Goal: Task Accomplishment & Management: Manage account settings

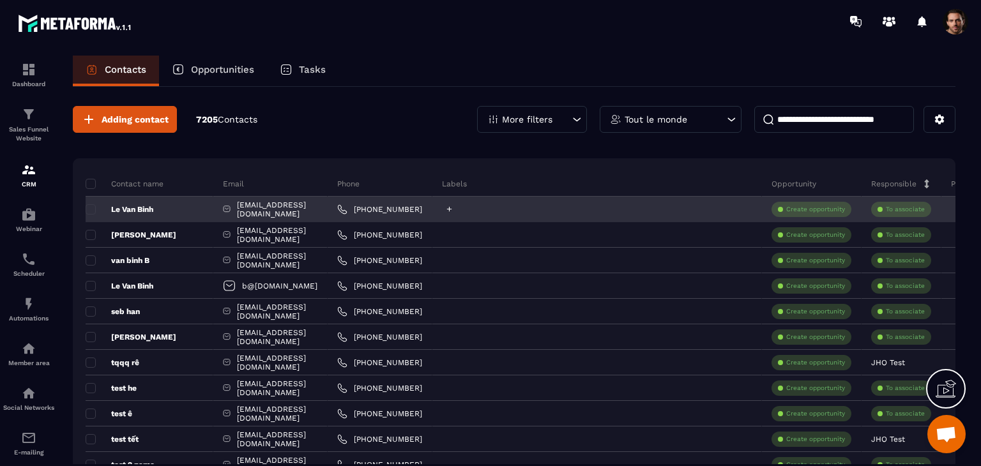
click at [453, 206] on icon at bounding box center [449, 209] width 8 height 8
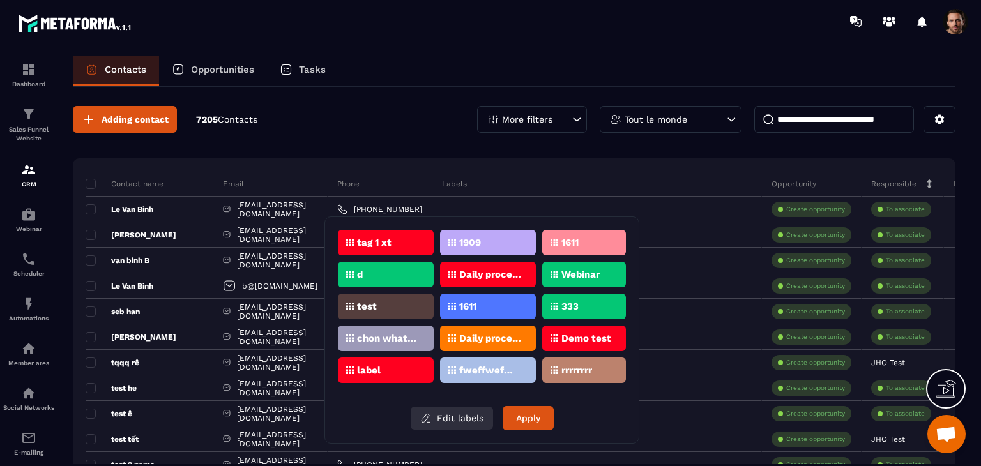
click at [476, 413] on button "Edit labels" at bounding box center [452, 418] width 82 height 23
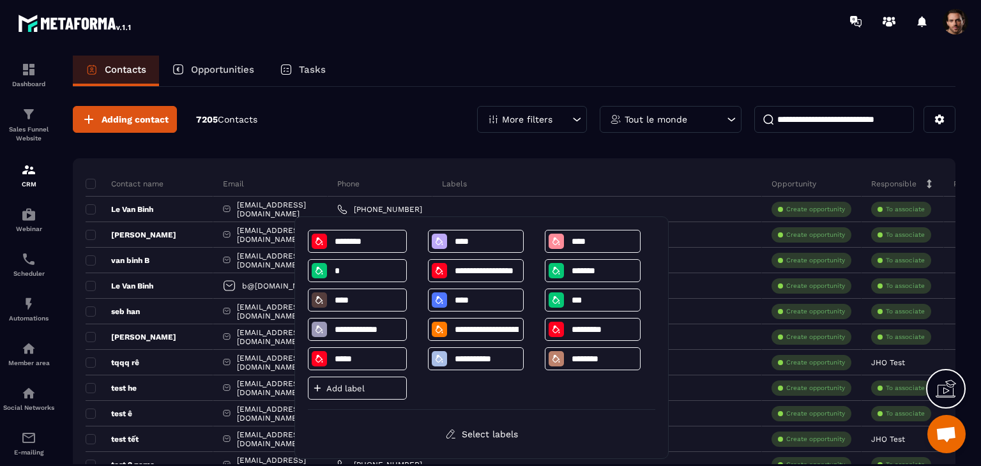
click at [383, 392] on p "Add label" at bounding box center [364, 389] width 77 height 10
click at [377, 392] on p "Add label" at bounding box center [364, 389] width 77 height 10
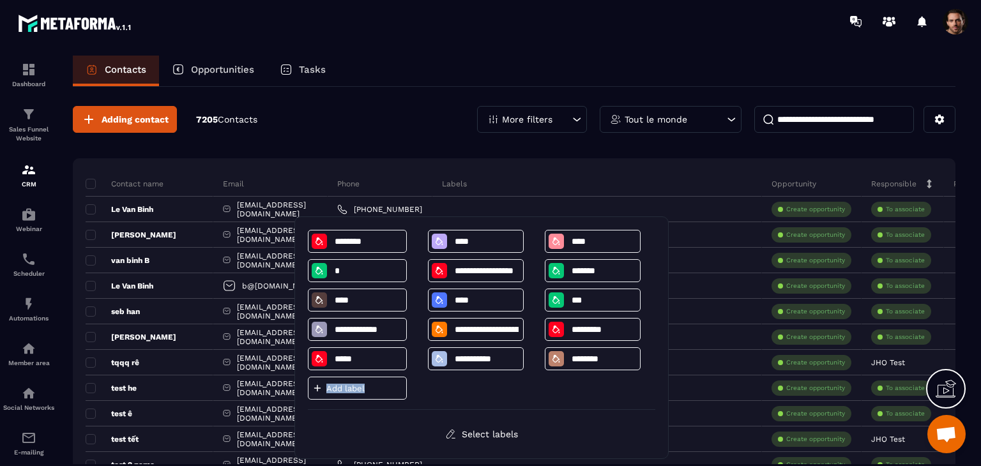
click at [377, 392] on p "Add label" at bounding box center [364, 389] width 77 height 10
click at [379, 386] on p "Add label" at bounding box center [364, 389] width 77 height 10
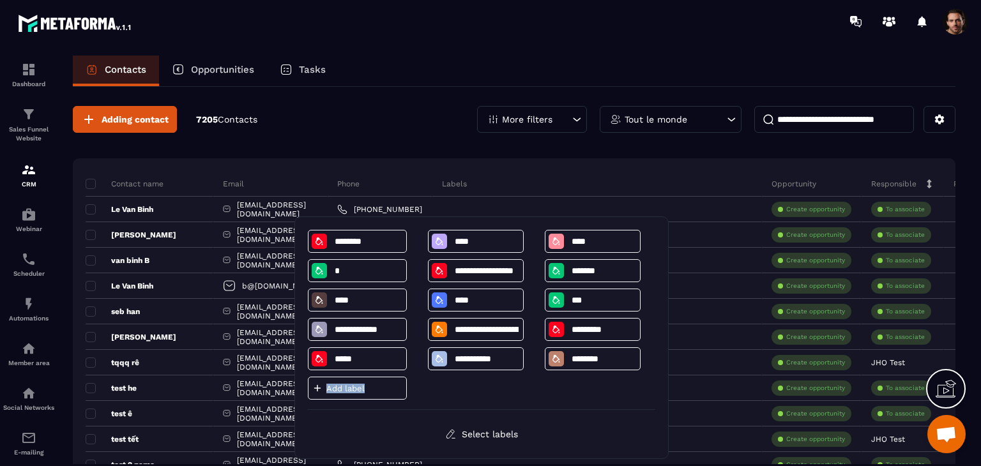
click at [379, 386] on p "Add label" at bounding box center [364, 389] width 77 height 10
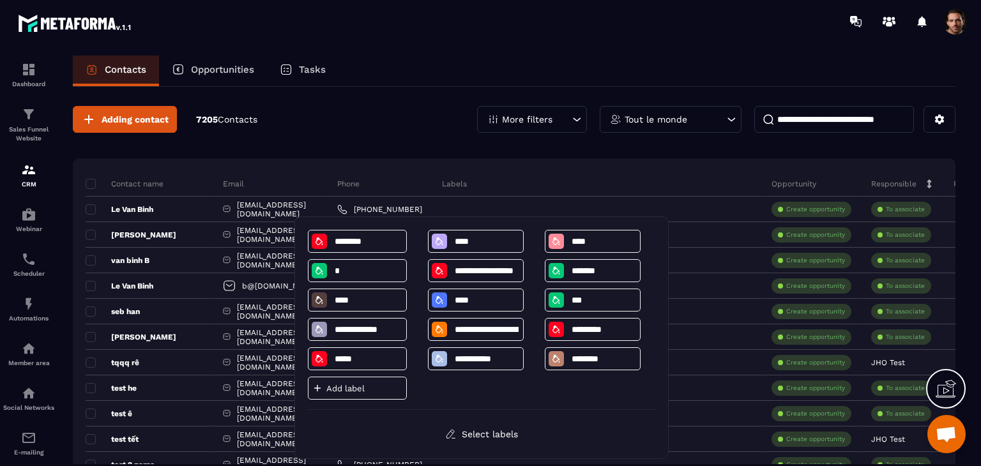
click at [439, 109] on div "Adding contact 7205 Contacts More filters Tout le monde" at bounding box center [514, 119] width 883 height 27
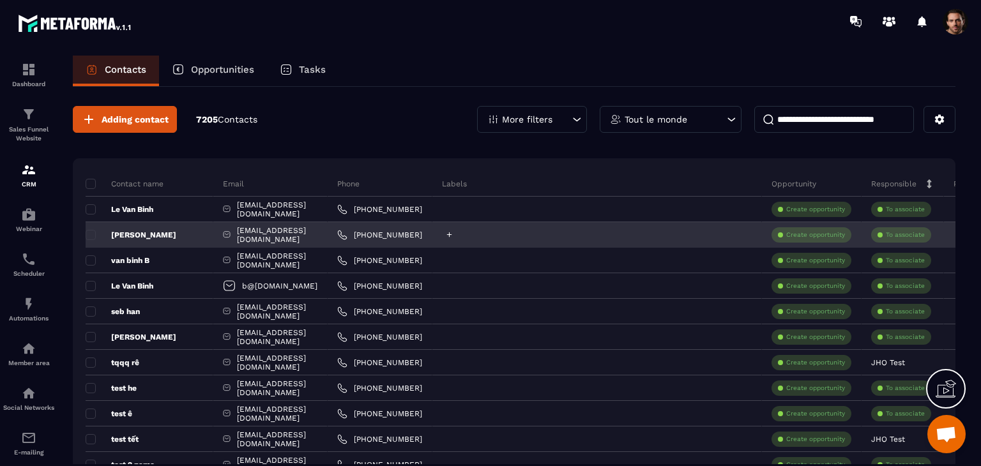
click at [453, 233] on icon at bounding box center [449, 235] width 8 height 8
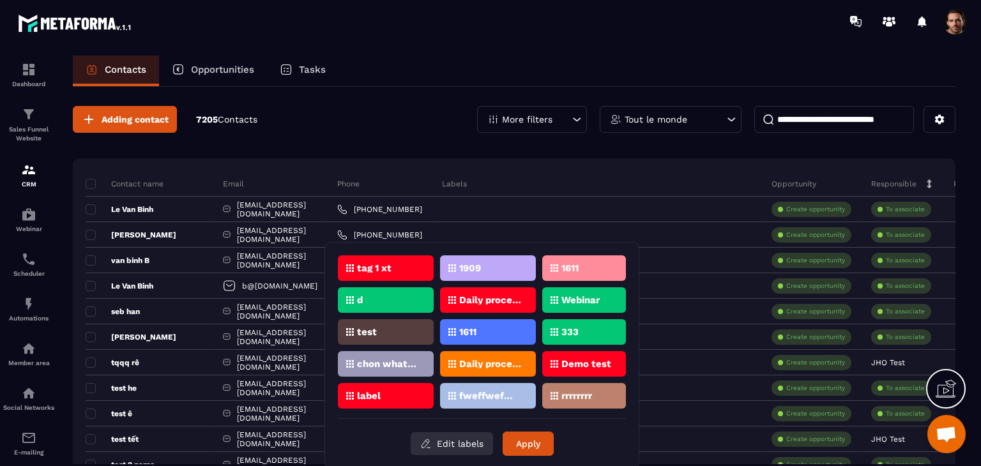
click at [462, 442] on button "Edit labels" at bounding box center [452, 443] width 82 height 23
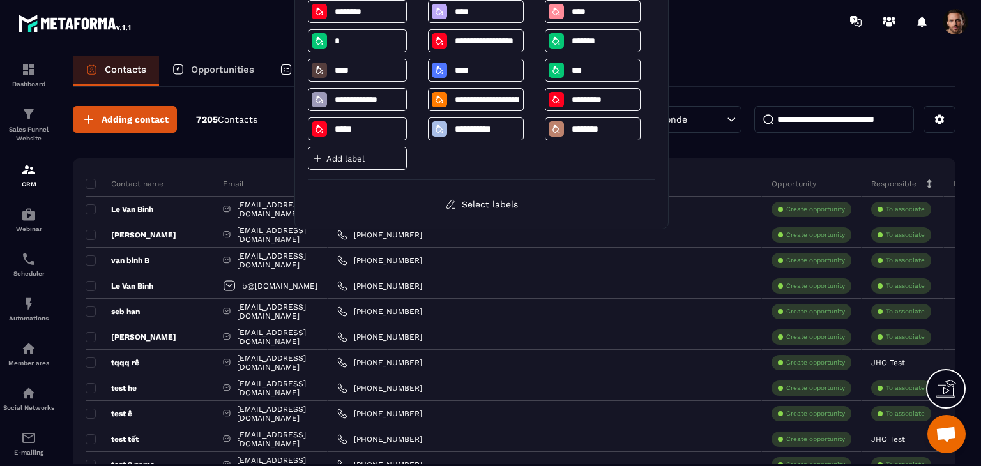
click at [374, 158] on p "Add label" at bounding box center [364, 159] width 77 height 10
click at [377, 162] on p "Add label" at bounding box center [364, 159] width 77 height 10
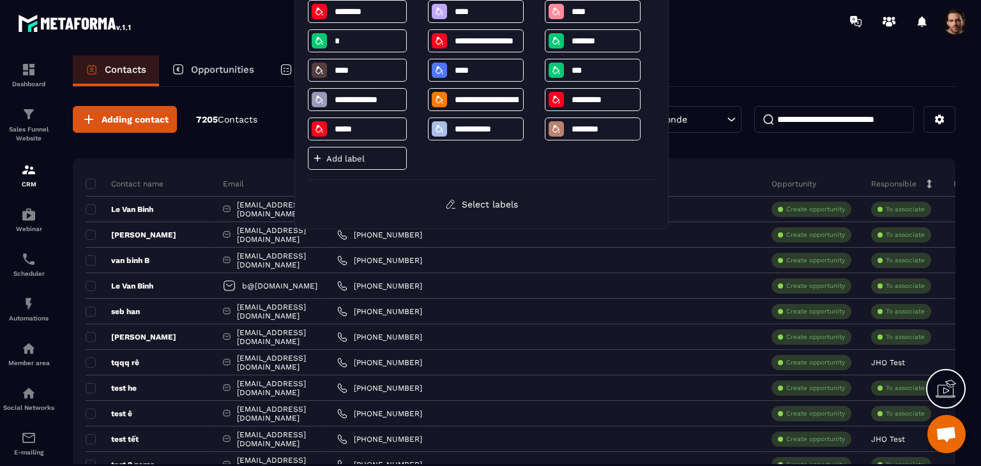
click at [377, 162] on p "Add label" at bounding box center [364, 159] width 77 height 10
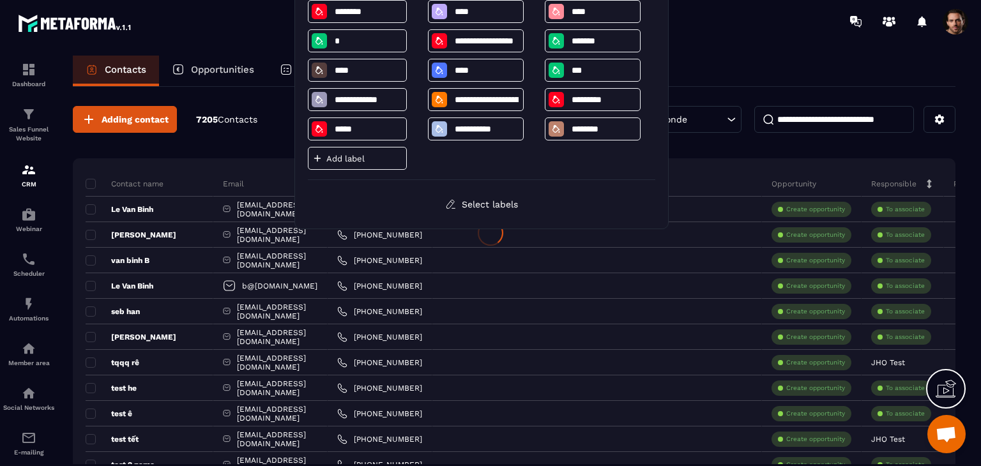
click at [377, 162] on p "Add label" at bounding box center [364, 159] width 77 height 10
click at [378, 162] on p "Add label" at bounding box center [364, 159] width 77 height 10
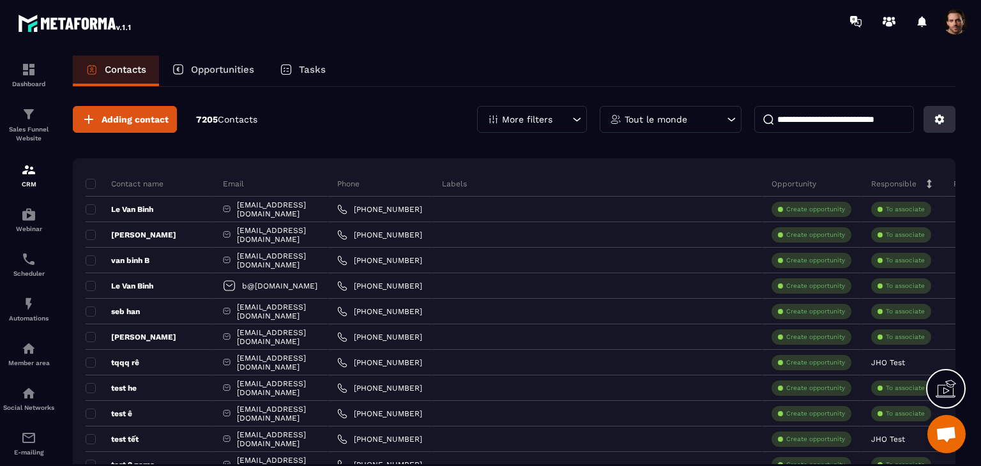
click at [945, 114] on icon at bounding box center [939, 119] width 11 height 11
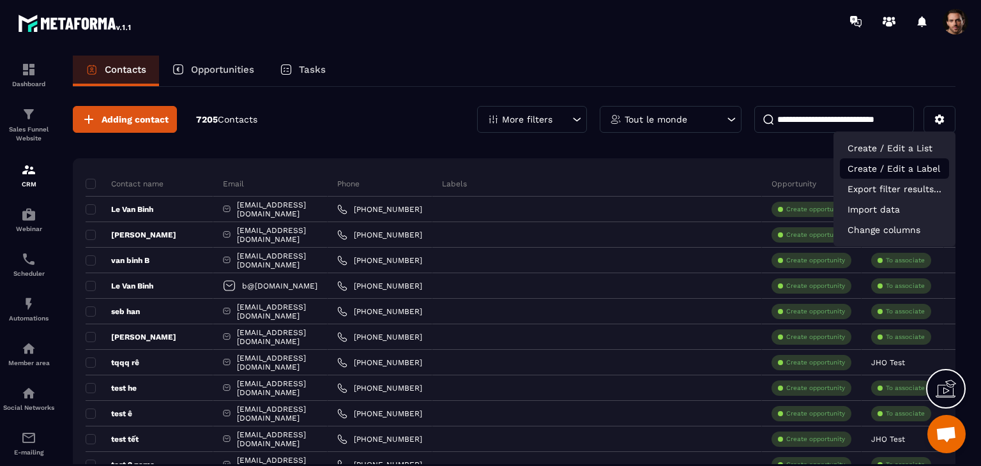
click at [897, 164] on p "Create / Edit a Label" at bounding box center [894, 168] width 109 height 20
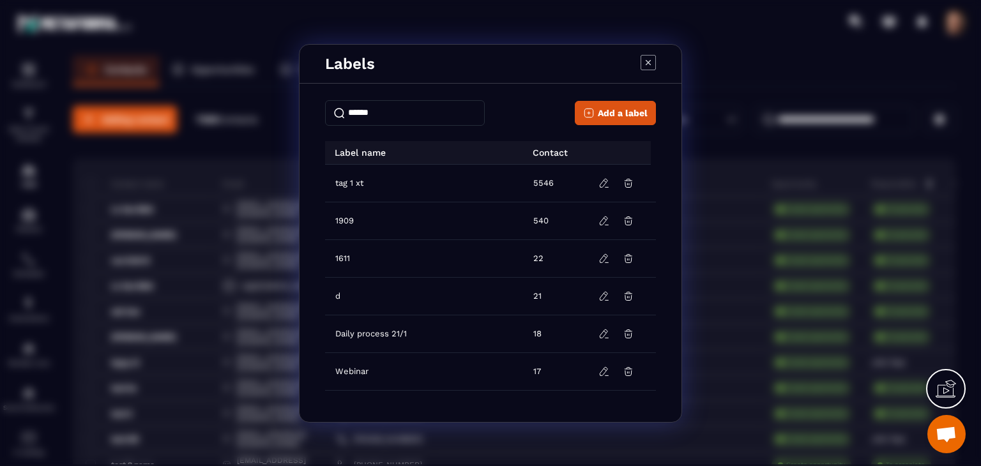
click at [653, 62] on icon "Modal window" at bounding box center [648, 62] width 15 height 15
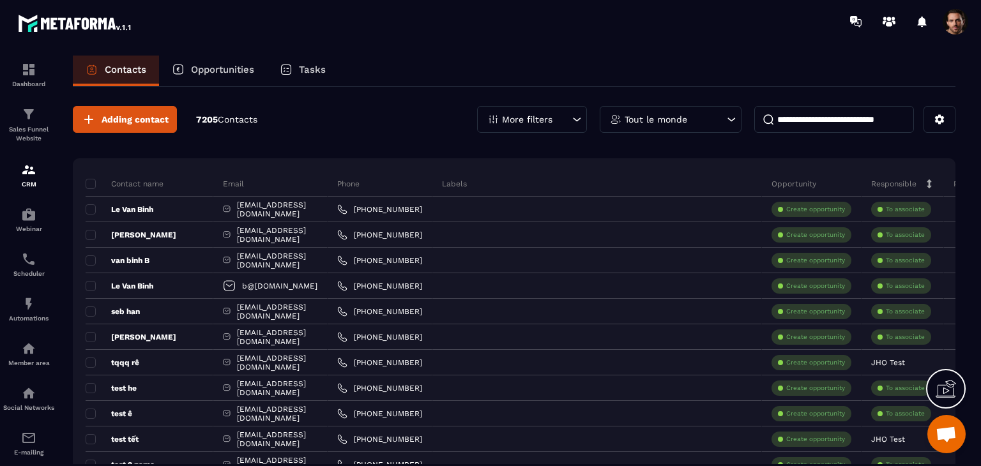
click at [552, 116] on p "More filters" at bounding box center [527, 119] width 50 height 9
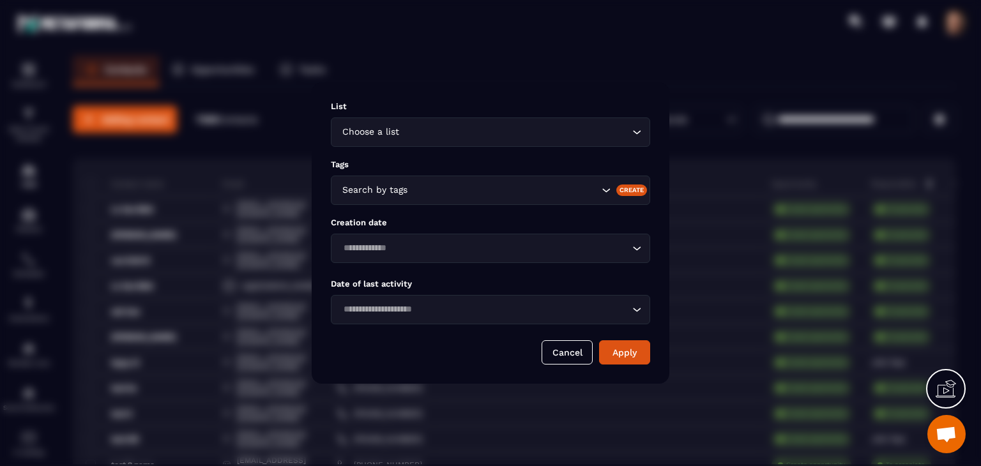
click at [633, 185] on div "Create" at bounding box center [631, 190] width 31 height 11
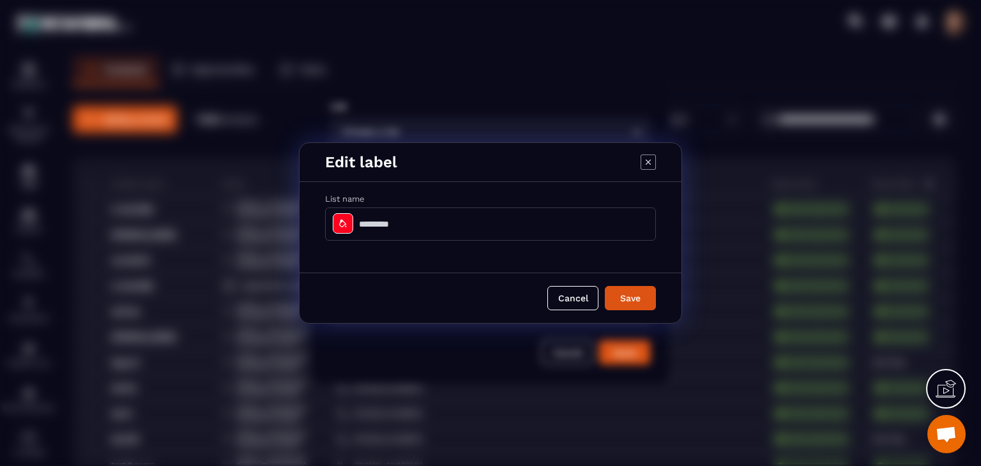
click at [460, 231] on input "Modal window" at bounding box center [490, 224] width 331 height 33
type input "*******"
click at [641, 298] on button "Save" at bounding box center [630, 298] width 51 height 24
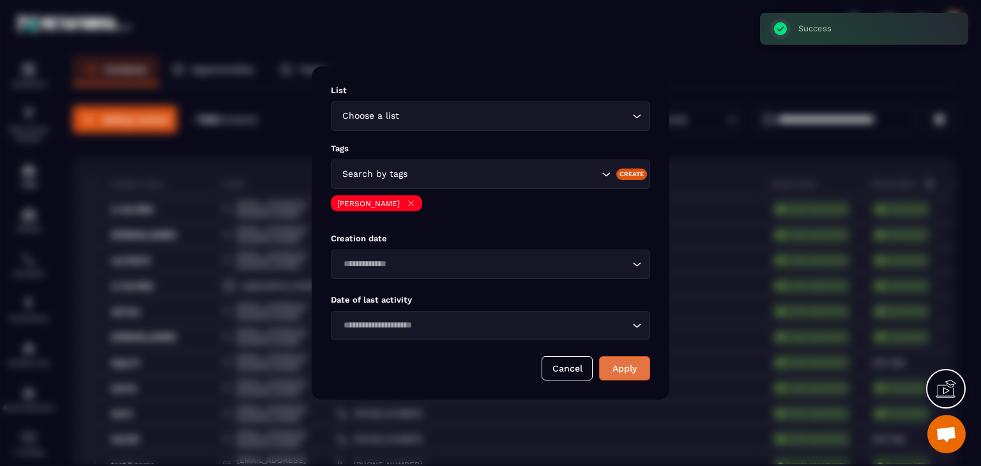
click at [626, 377] on button "Apply" at bounding box center [624, 368] width 51 height 24
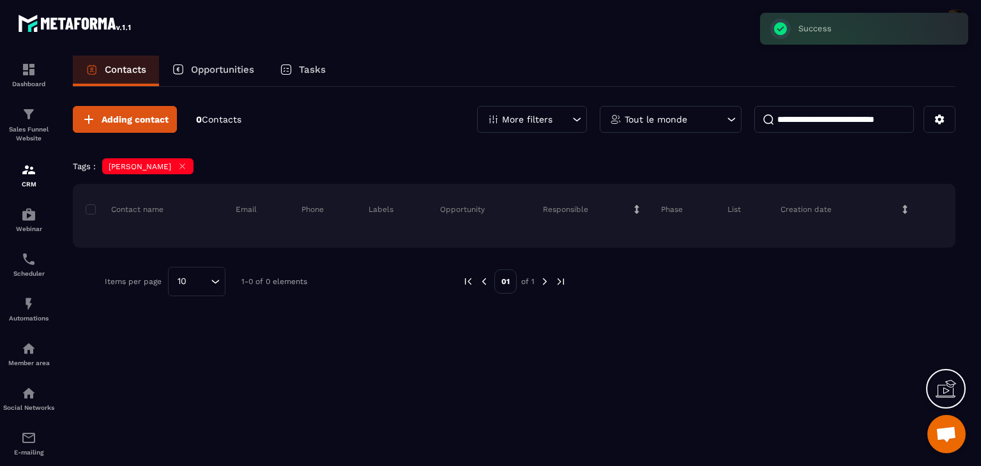
click at [139, 165] on div "[PERSON_NAME]" at bounding box center [147, 166] width 91 height 16
click at [178, 164] on icon at bounding box center [183, 167] width 10 height 10
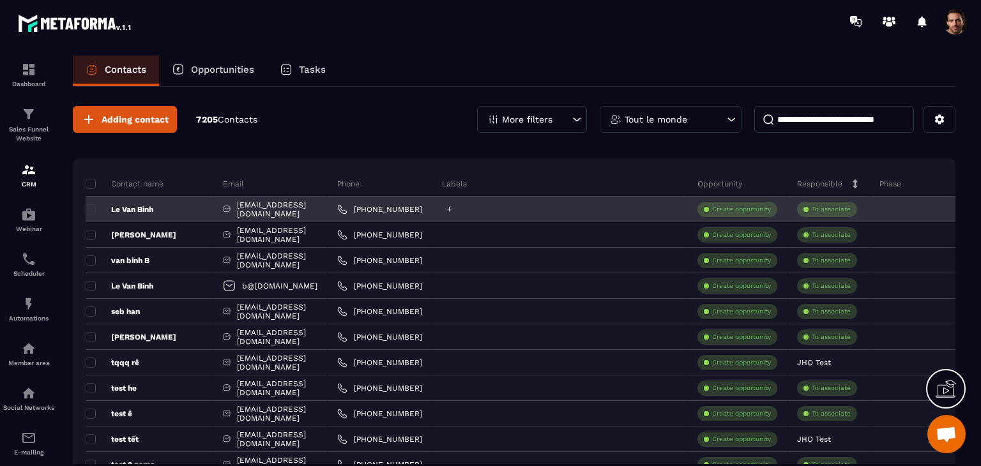
click at [453, 206] on icon at bounding box center [449, 209] width 8 height 8
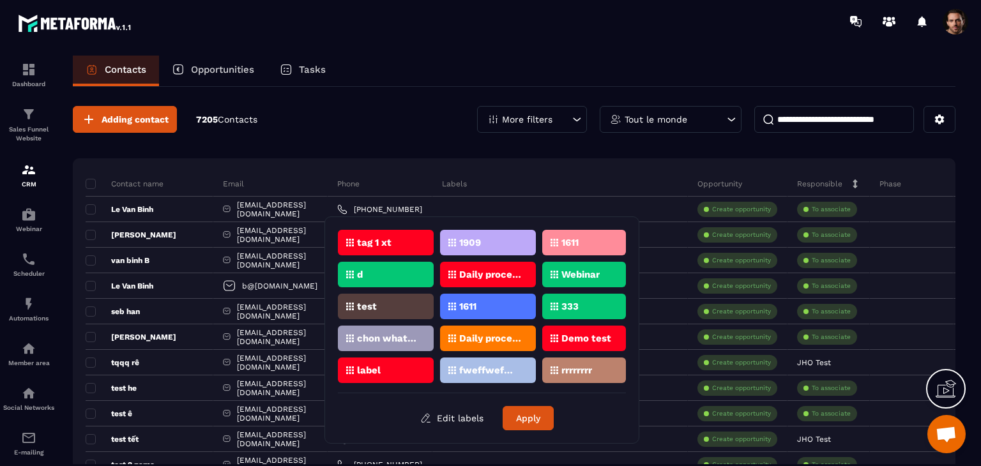
click at [441, 110] on div "Adding contact 7205 Contacts More filters Tout le monde" at bounding box center [514, 119] width 883 height 27
